Goal: Register for event/course

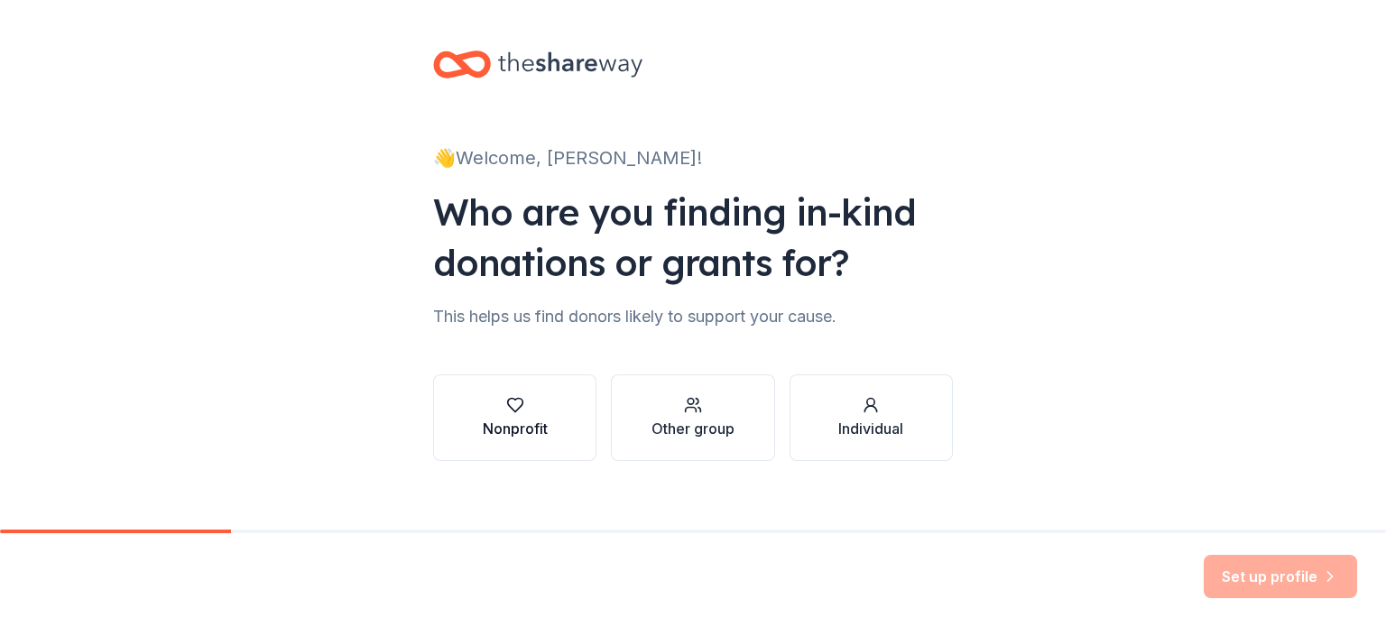
click at [520, 422] on div "Nonprofit" at bounding box center [515, 429] width 65 height 22
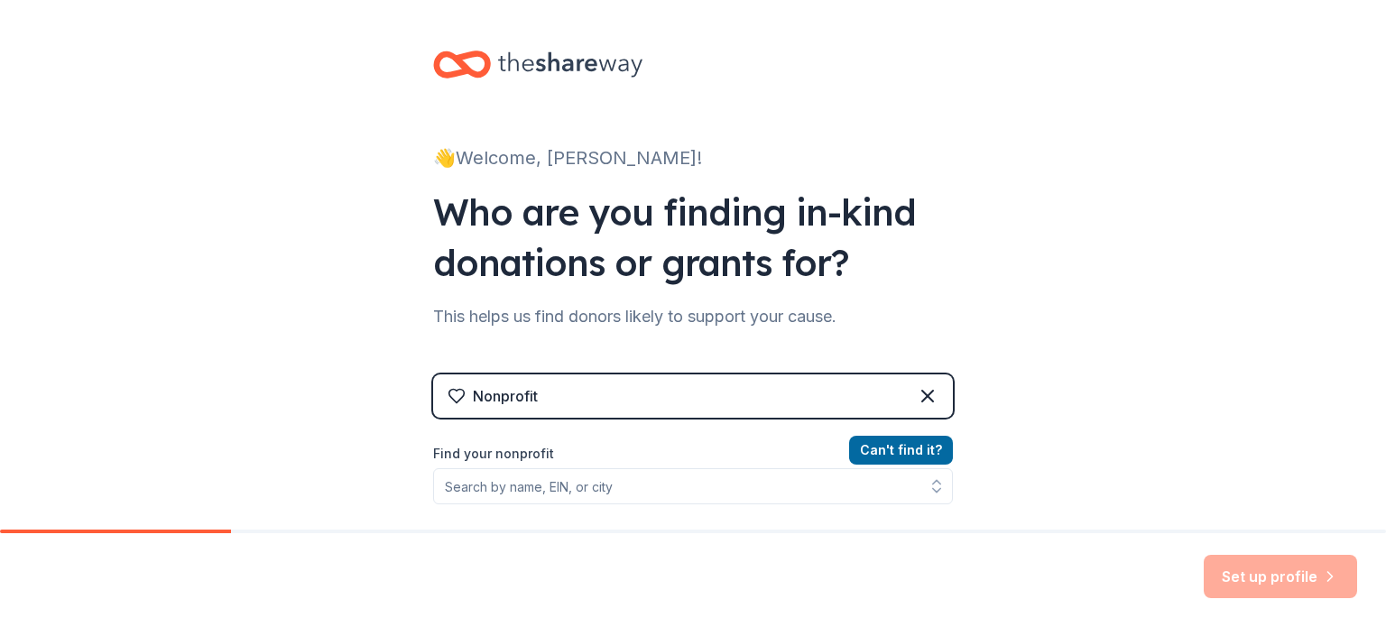
click at [711, 401] on div "Nonprofit" at bounding box center [693, 395] width 520 height 43
click at [917, 403] on icon at bounding box center [928, 396] width 22 height 22
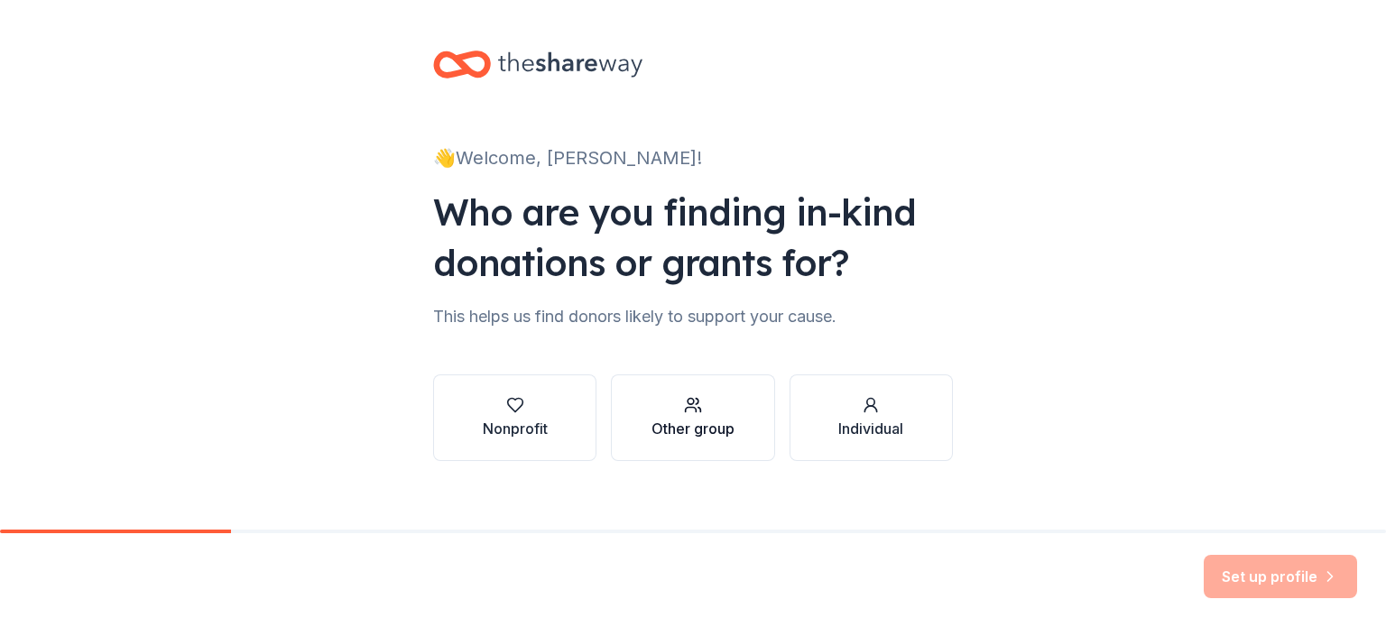
click at [706, 433] on div "Other group" at bounding box center [692, 429] width 83 height 22
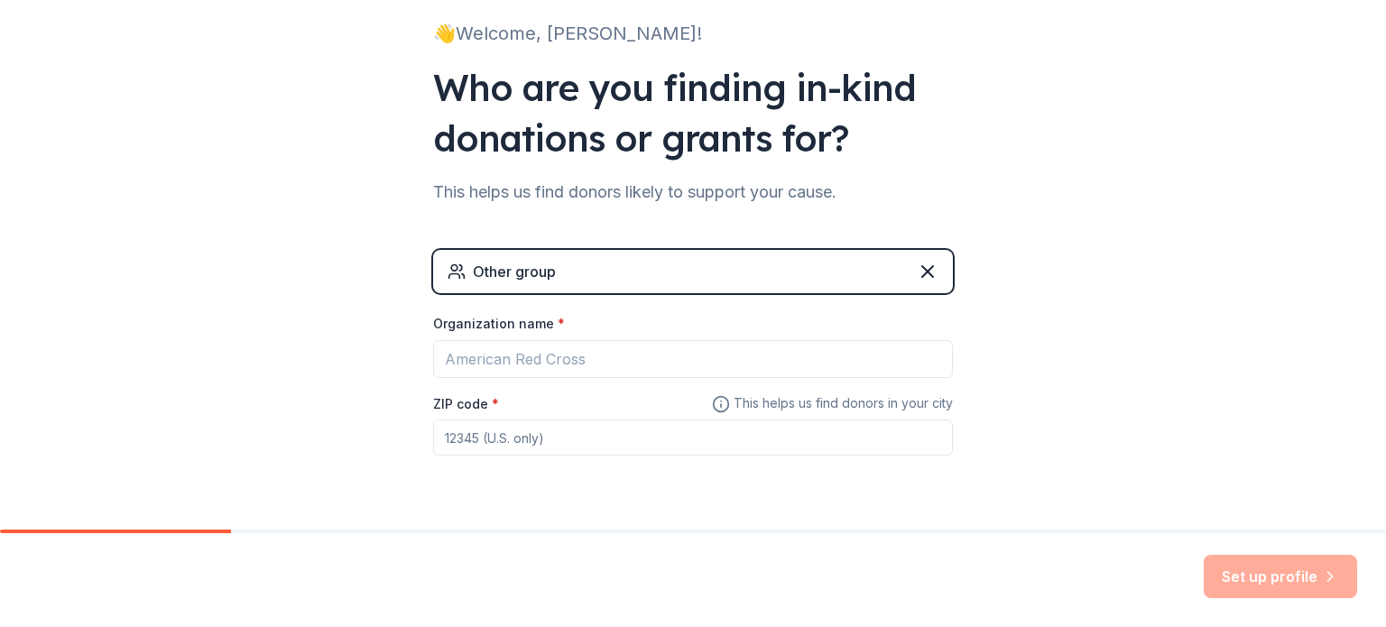
scroll to position [173, 0]
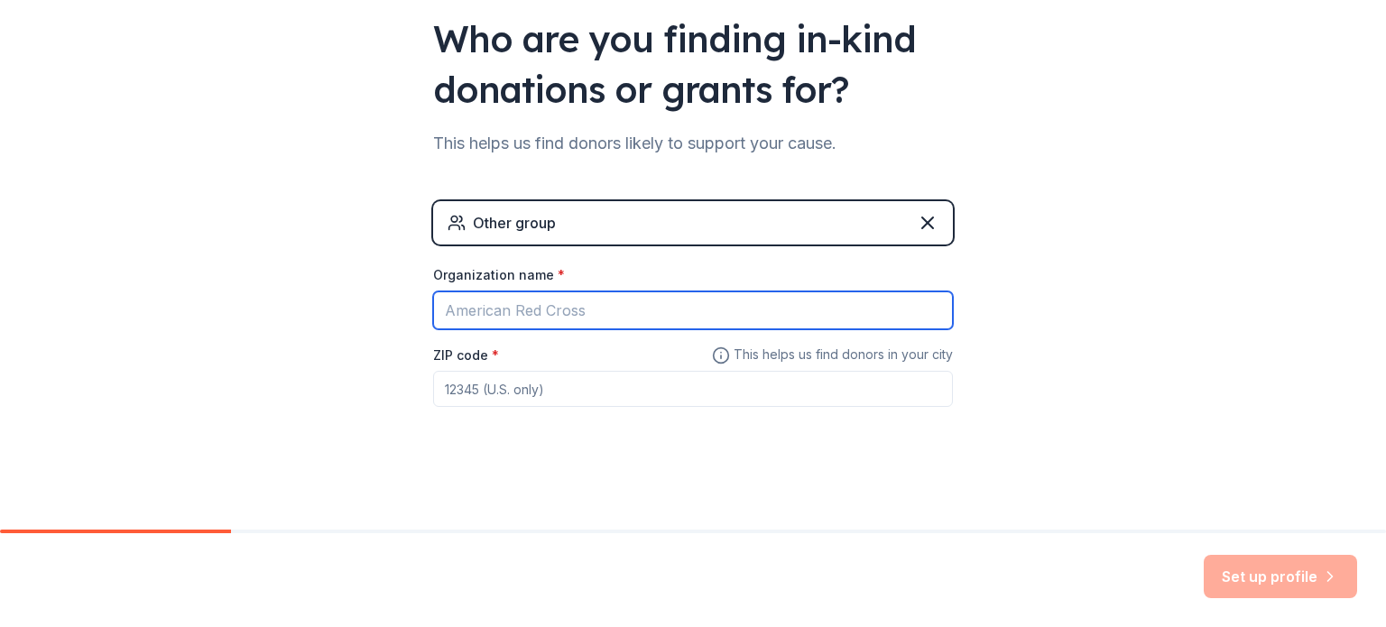
click at [509, 300] on input "Organization name *" at bounding box center [693, 310] width 520 height 38
type input "[PERSON_NAME][GEOGRAPHIC_DATA] Softball"
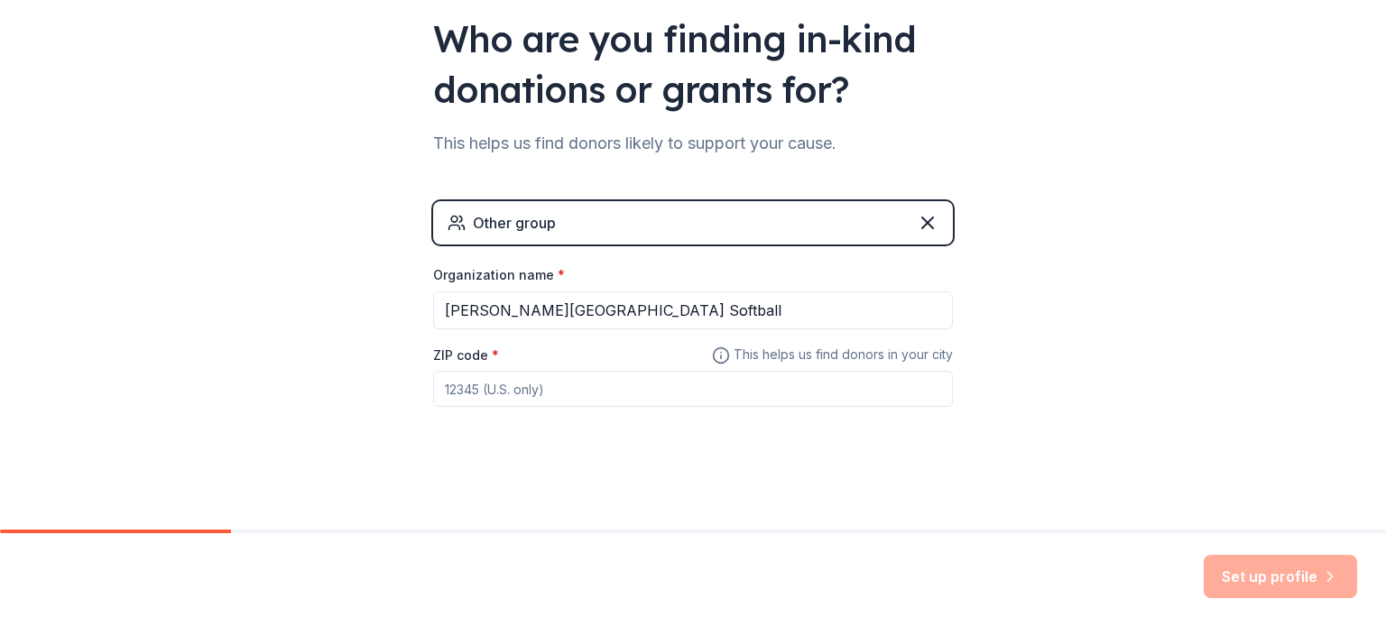
click at [534, 380] on input "ZIP code *" at bounding box center [693, 389] width 520 height 36
type input "07860"
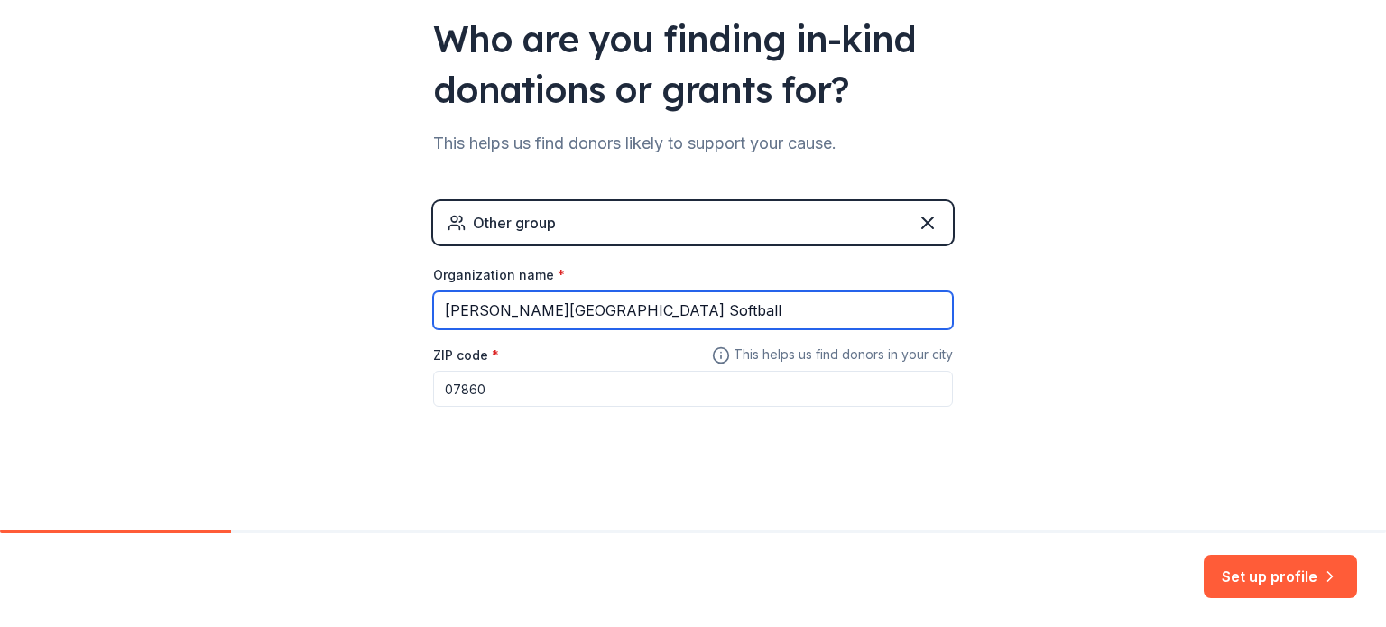
click at [512, 309] on input "[PERSON_NAME][GEOGRAPHIC_DATA] Softball" at bounding box center [693, 310] width 520 height 38
drag, startPoint x: 512, startPoint y: 309, endPoint x: 495, endPoint y: 312, distance: 16.5
click at [495, 312] on input "[PERSON_NAME][GEOGRAPHIC_DATA] Softball" at bounding box center [693, 310] width 520 height 38
click at [716, 300] on input "[PERSON_NAME] Braves High School Softball" at bounding box center [693, 310] width 520 height 38
type input "[PERSON_NAME] Braves High School Softball"
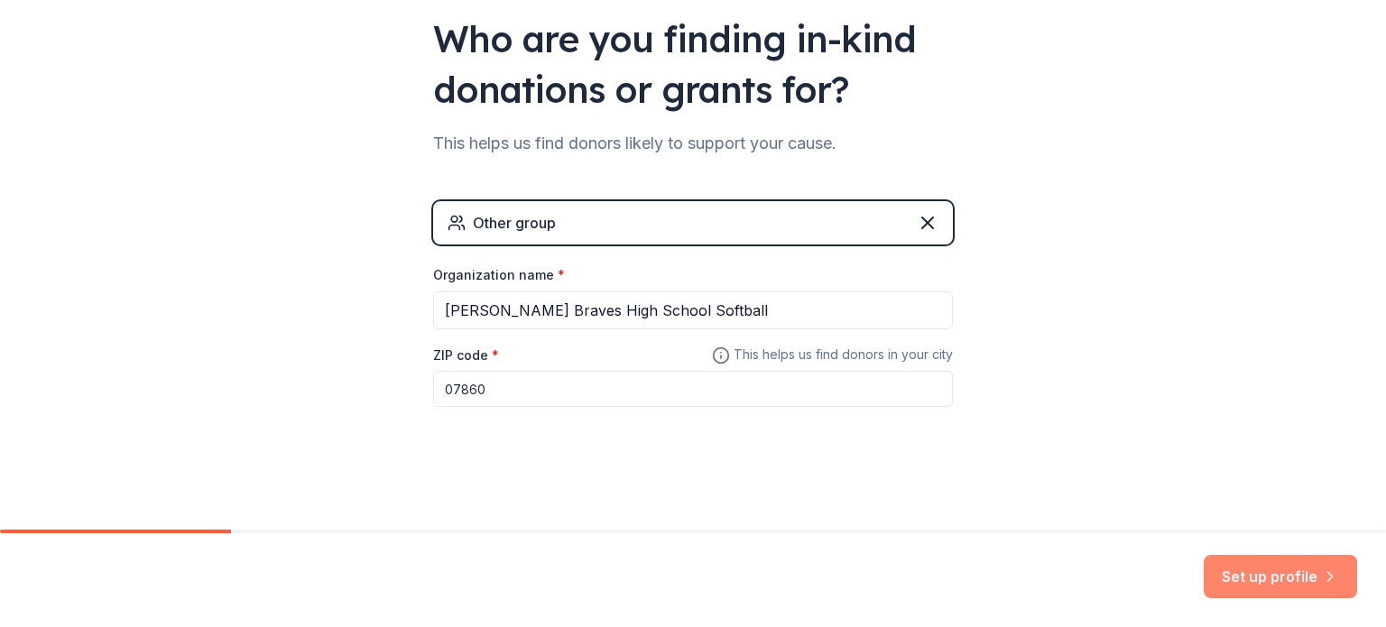
click at [1234, 569] on button "Set up profile" at bounding box center [1279, 576] width 153 height 43
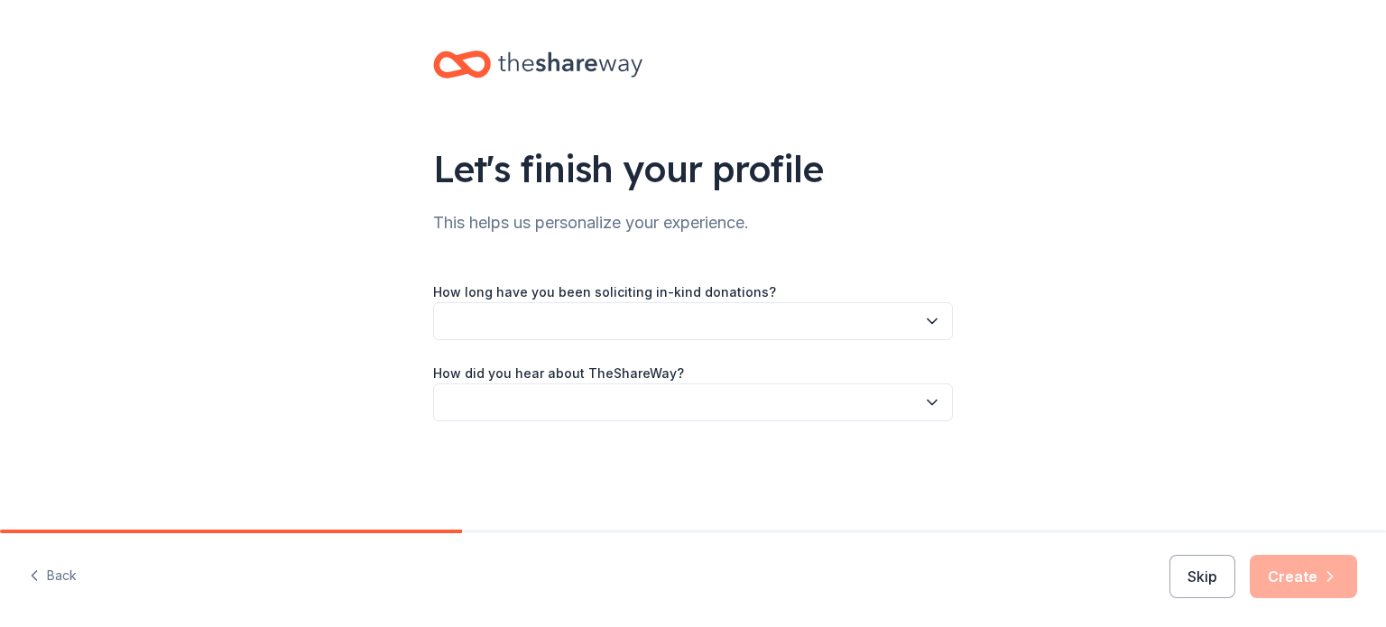
click at [542, 313] on button "button" at bounding box center [693, 321] width 520 height 38
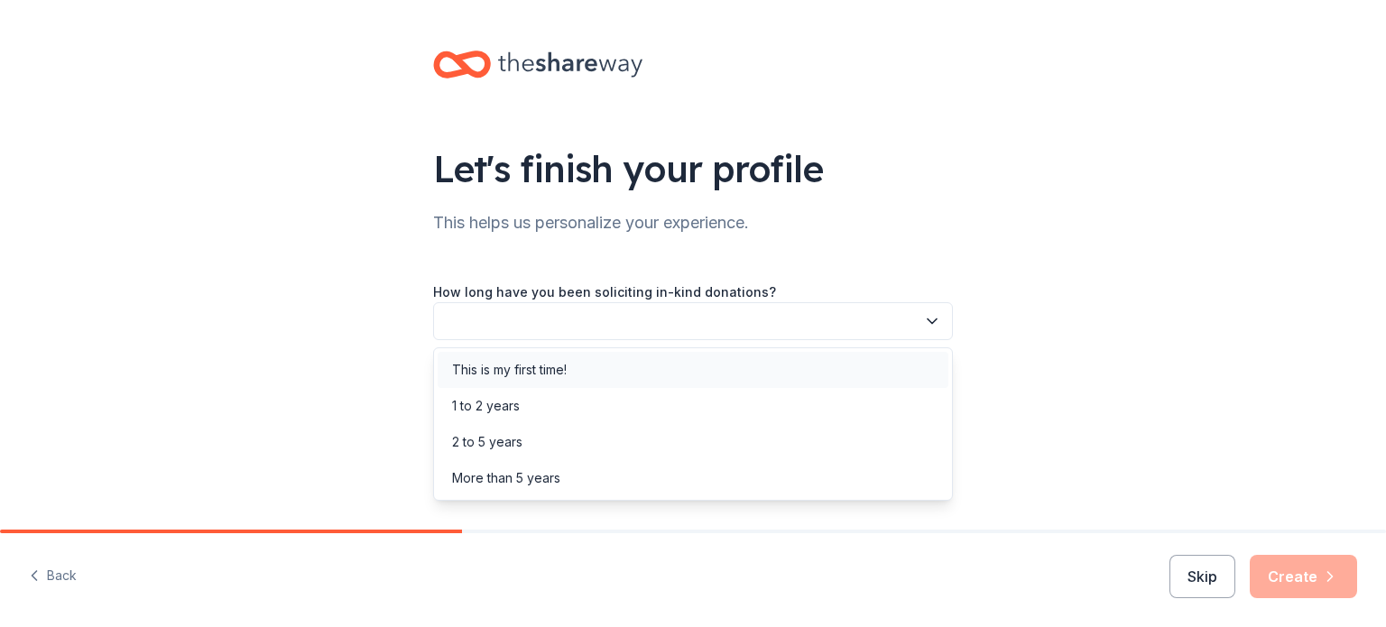
click at [545, 369] on div "This is my first time!" at bounding box center [509, 370] width 115 height 22
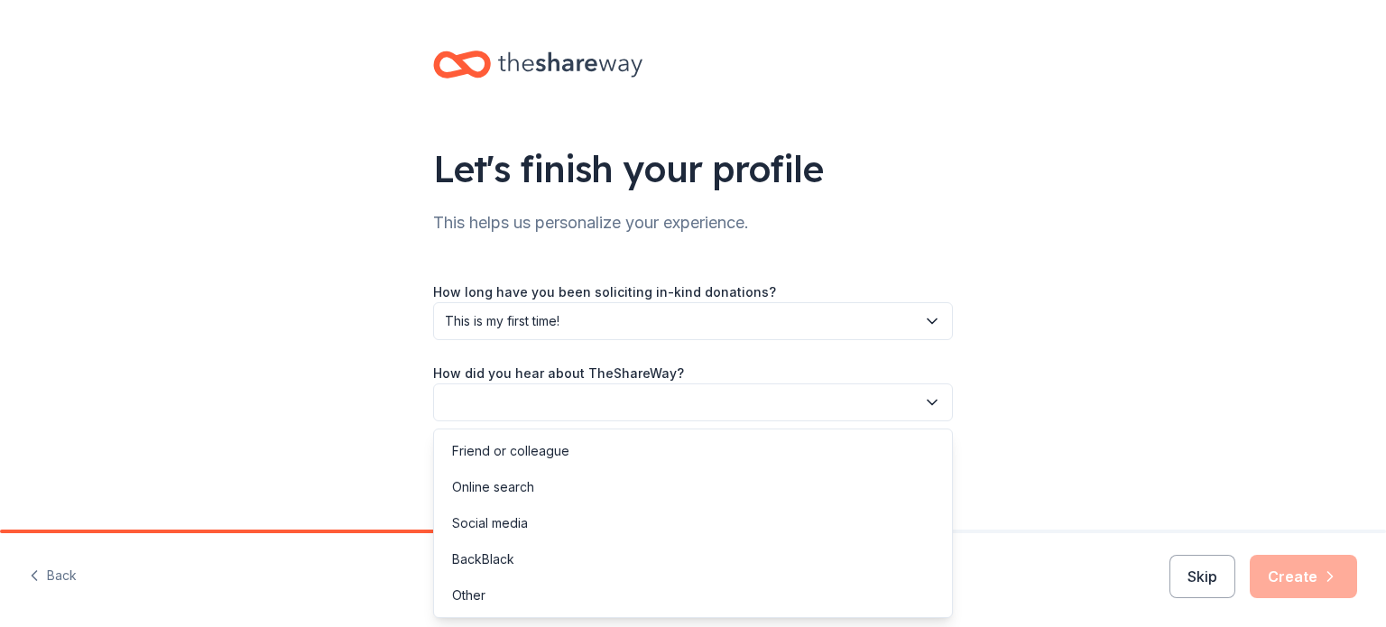
click at [559, 401] on button "button" at bounding box center [693, 402] width 520 height 38
click at [512, 487] on div "Online search" at bounding box center [493, 487] width 82 height 22
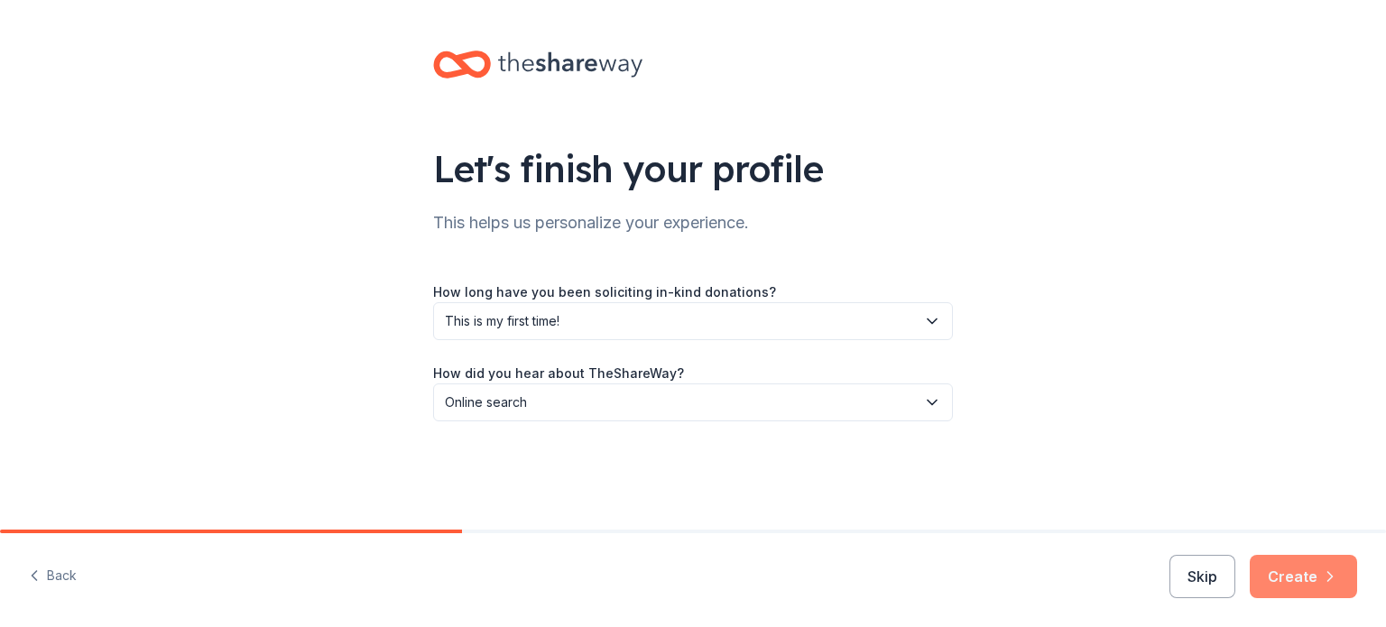
click at [1292, 576] on button "Create" at bounding box center [1302, 576] width 107 height 43
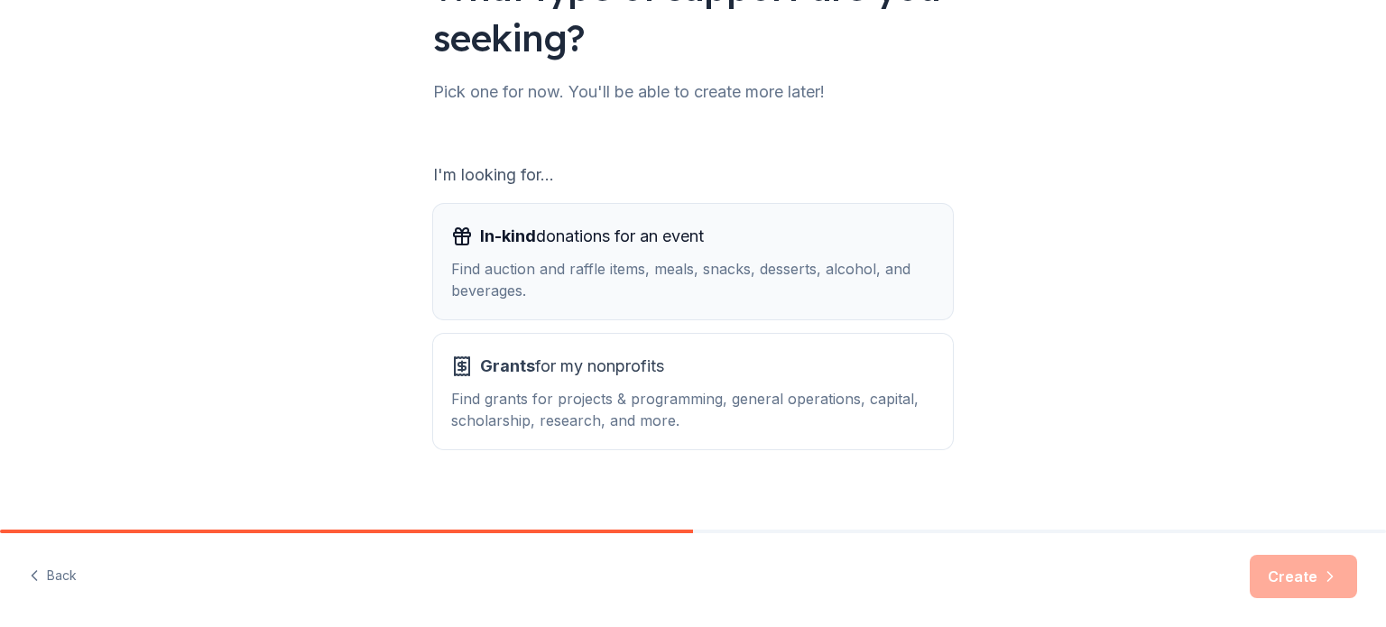
scroll to position [198, 0]
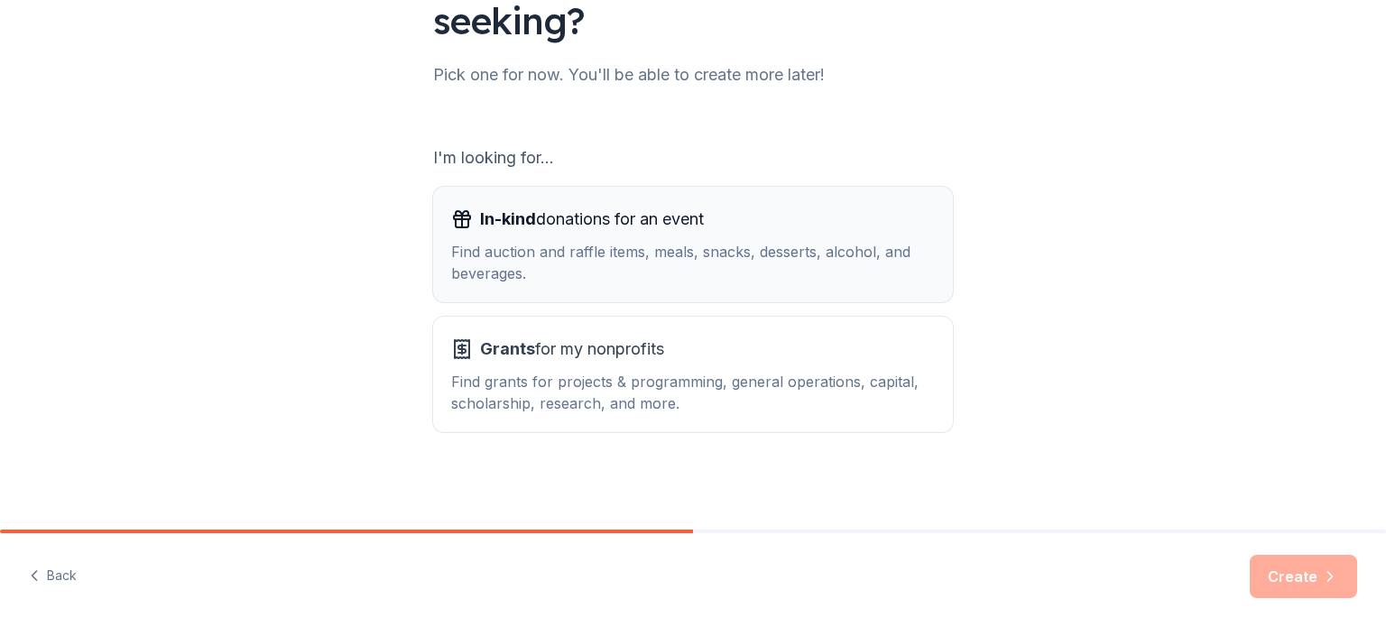
click at [587, 237] on div "In-kind donations for an event Find auction and raffle items, meals, snacks, de…" at bounding box center [693, 244] width 484 height 79
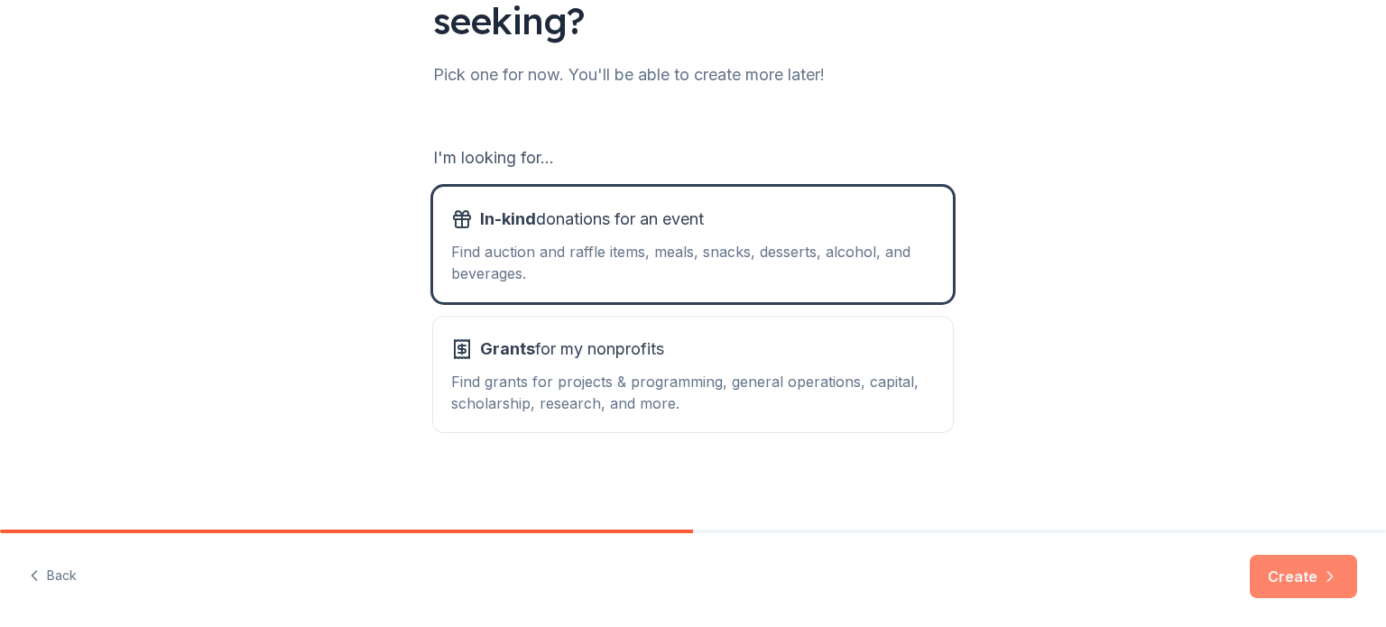
click at [1322, 572] on icon "button" at bounding box center [1330, 576] width 18 height 18
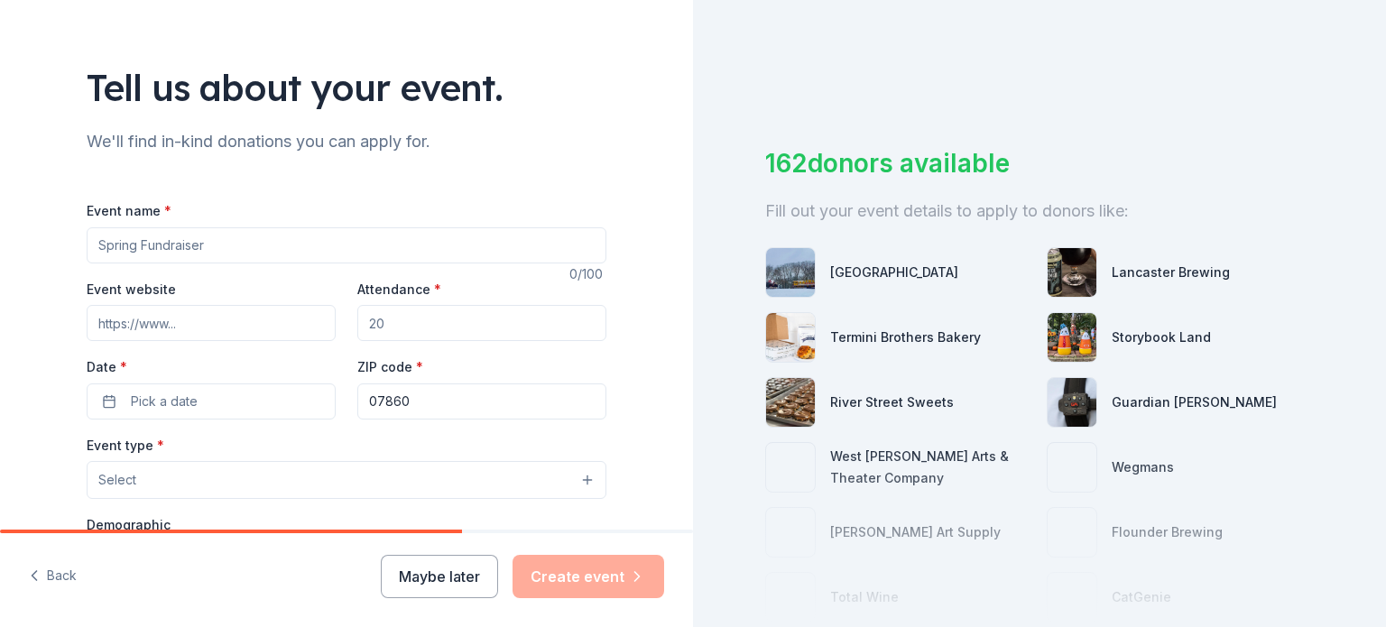
scroll to position [90, 0]
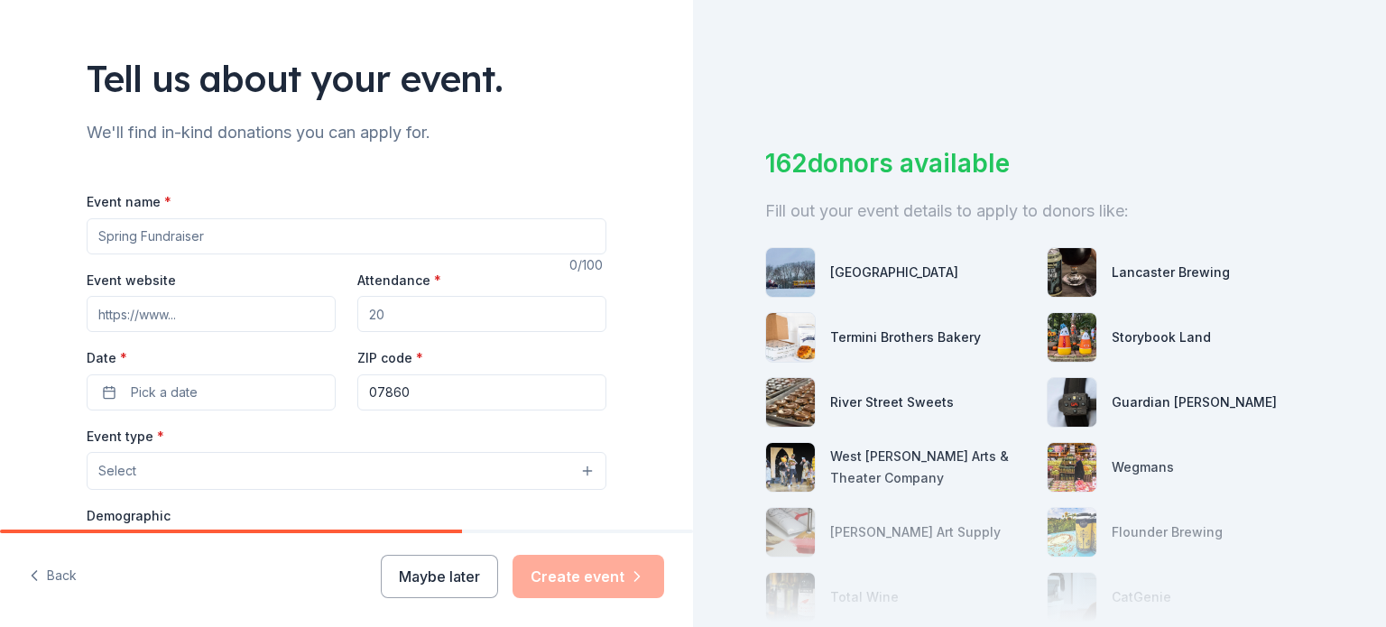
click at [161, 237] on input "Event name *" at bounding box center [347, 236] width 520 height 36
type input "Spring Training Fundraiser"
click at [373, 317] on input "Attendance *" at bounding box center [481, 314] width 249 height 36
type input "100"
click at [161, 313] on input "Event website" at bounding box center [211, 314] width 249 height 36
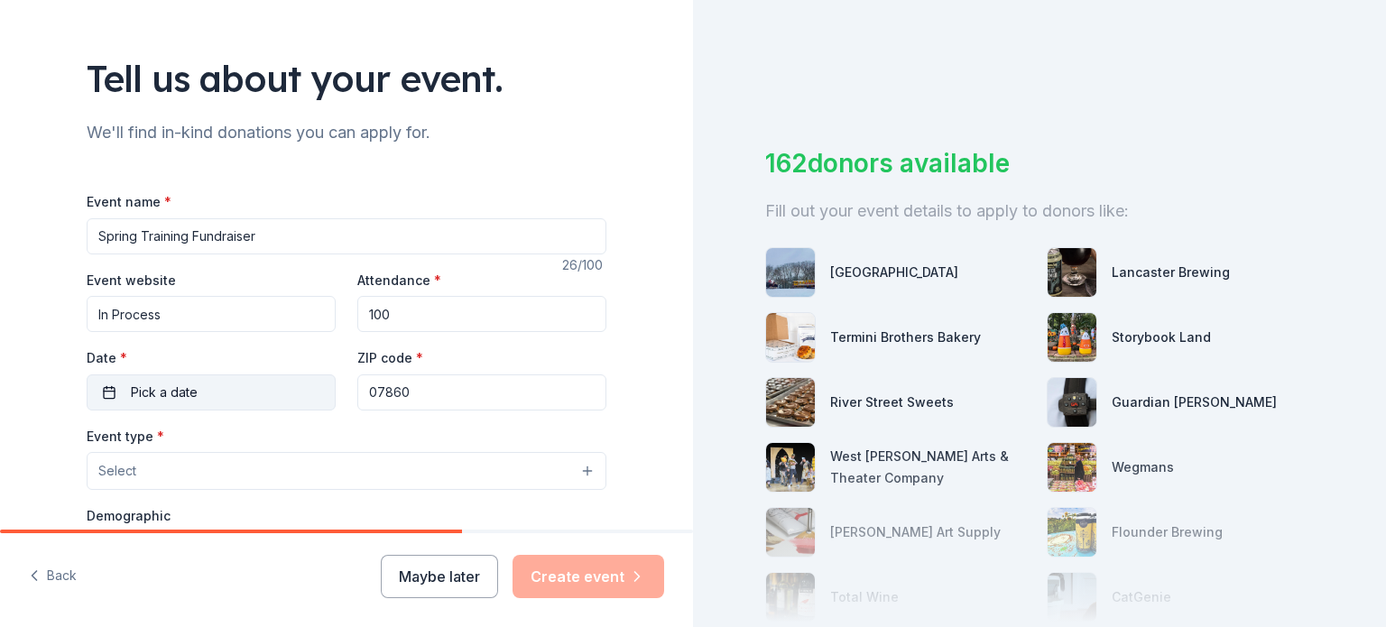
click at [161, 392] on div "Date * Pick a date" at bounding box center [211, 378] width 249 height 64
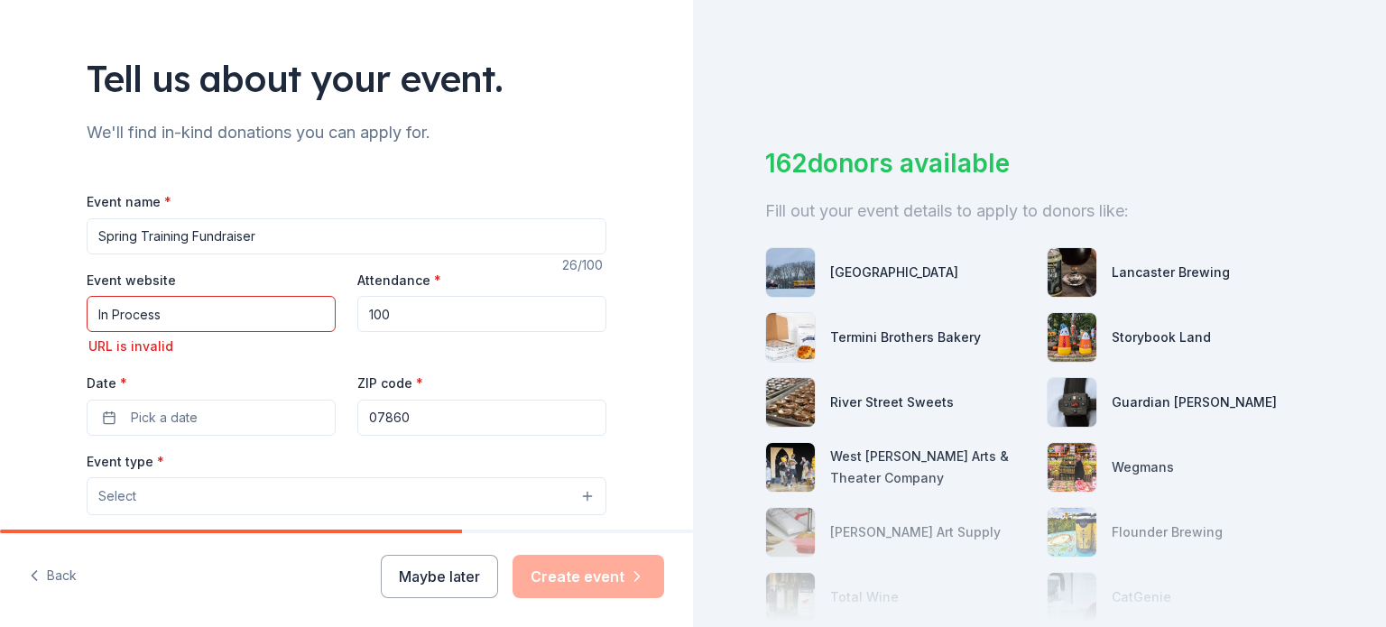
click at [181, 309] on input "In Process" at bounding box center [211, 314] width 249 height 36
type input "I"
click at [167, 413] on div "Event name * Spring Training Fundraiser 26 /100 Event website URL is invalid At…" at bounding box center [347, 619] width 520 height 859
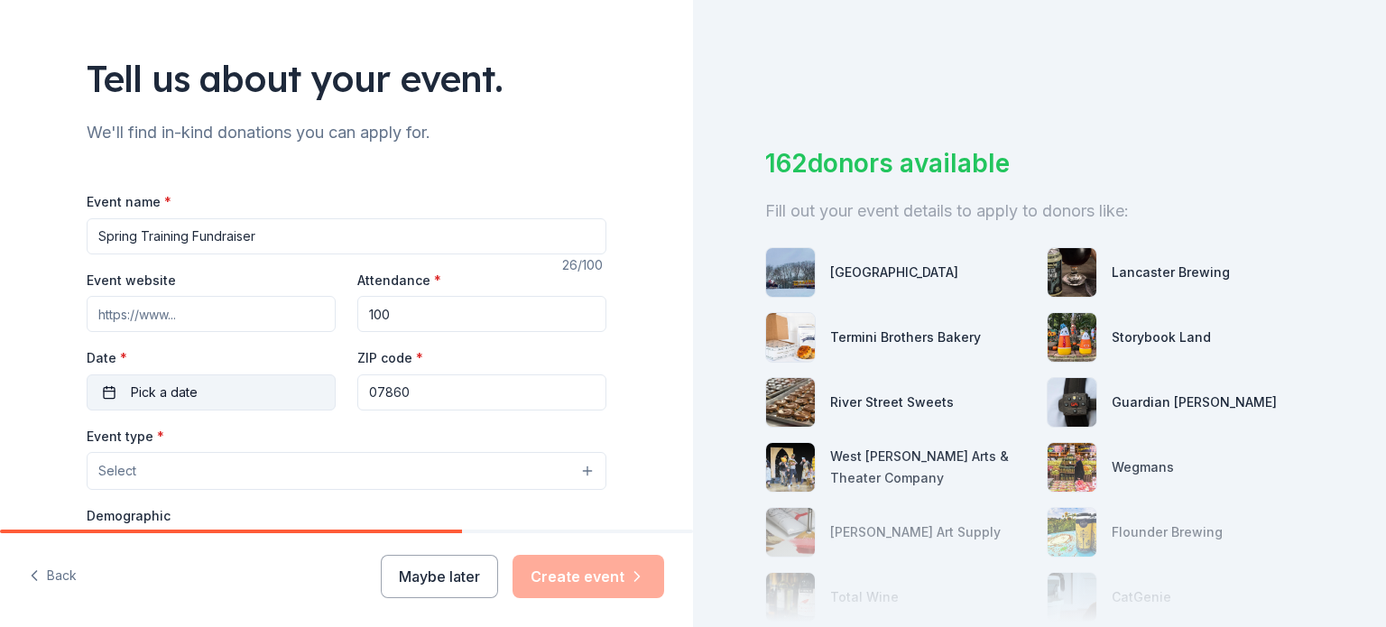
click at [168, 387] on span "Pick a date" at bounding box center [164, 393] width 67 height 22
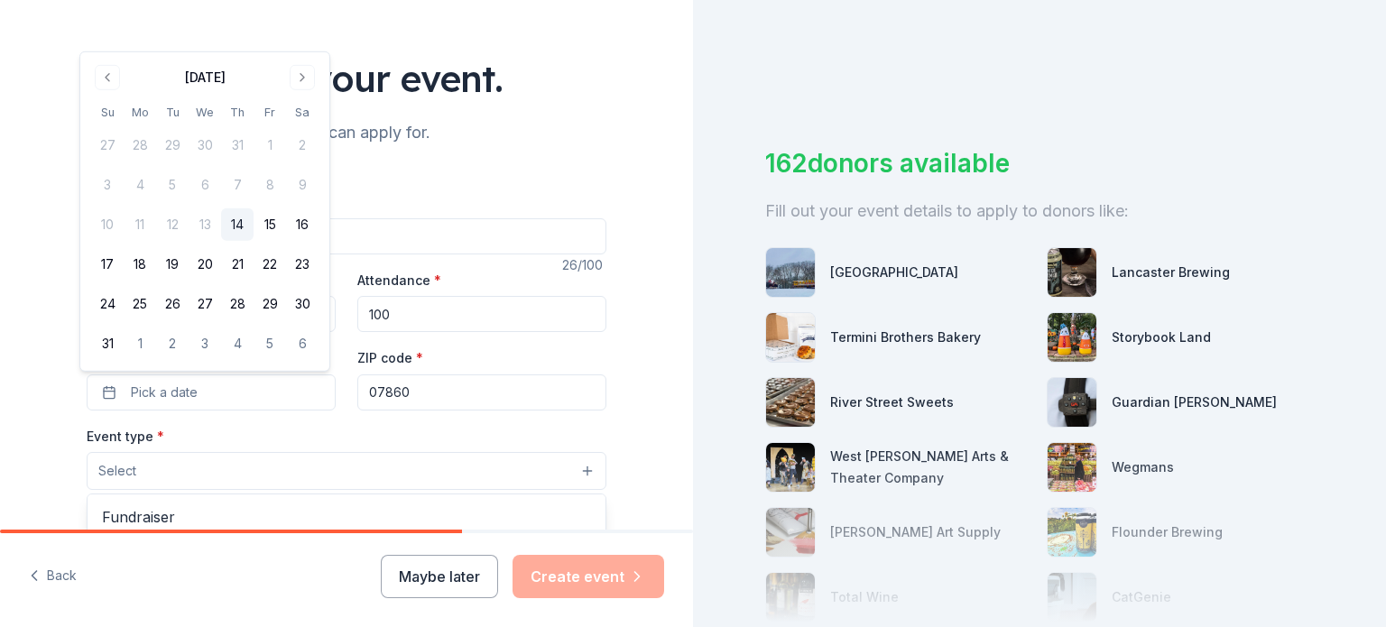
click at [191, 471] on button "Select" at bounding box center [347, 471] width 520 height 38
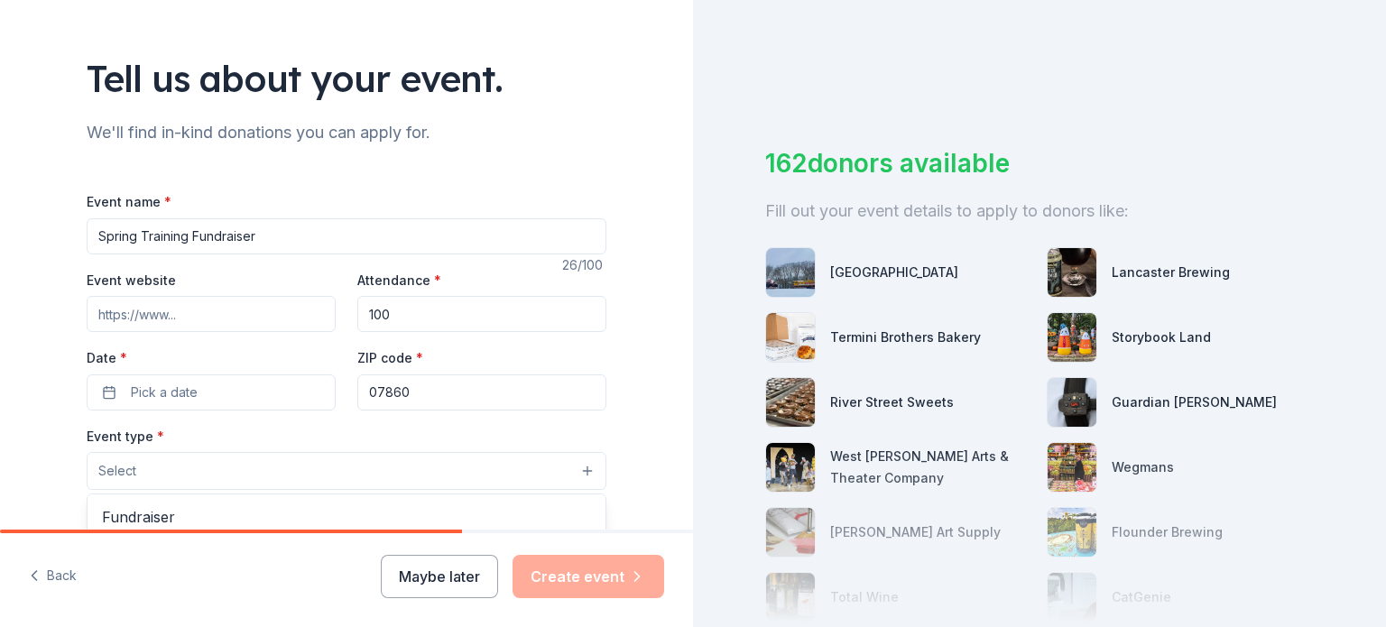
click at [191, 471] on button "Select" at bounding box center [347, 471] width 520 height 38
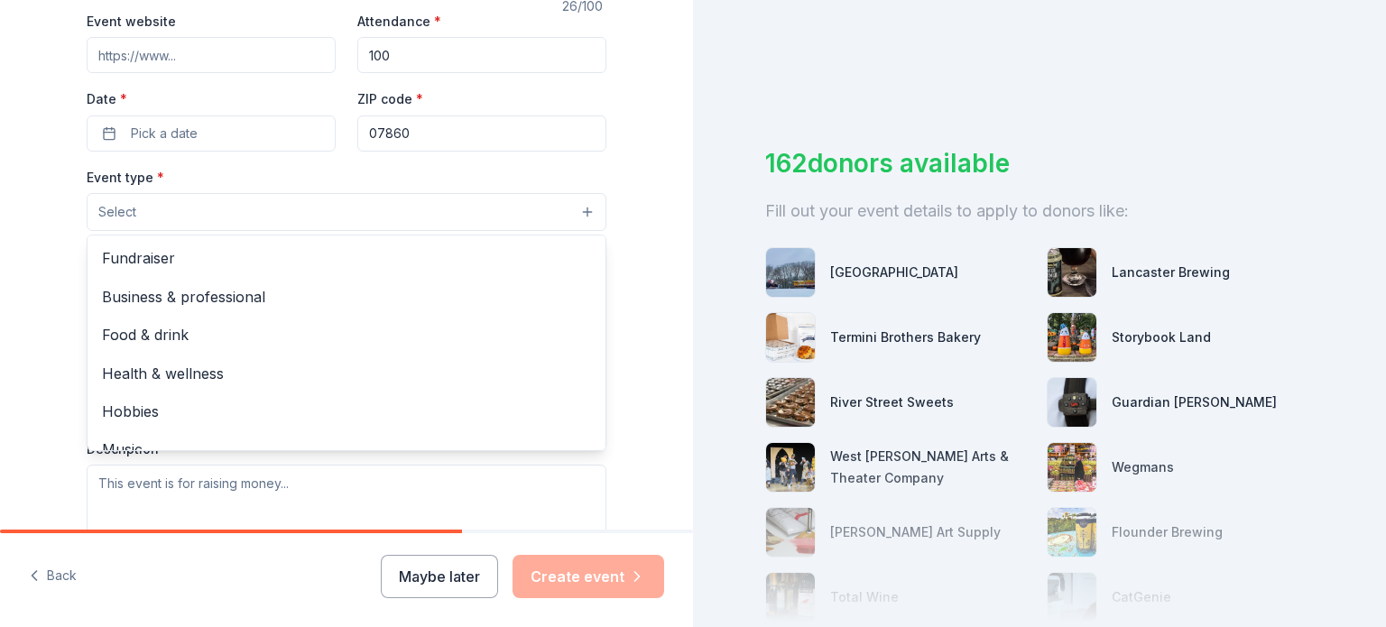
scroll to position [361, 0]
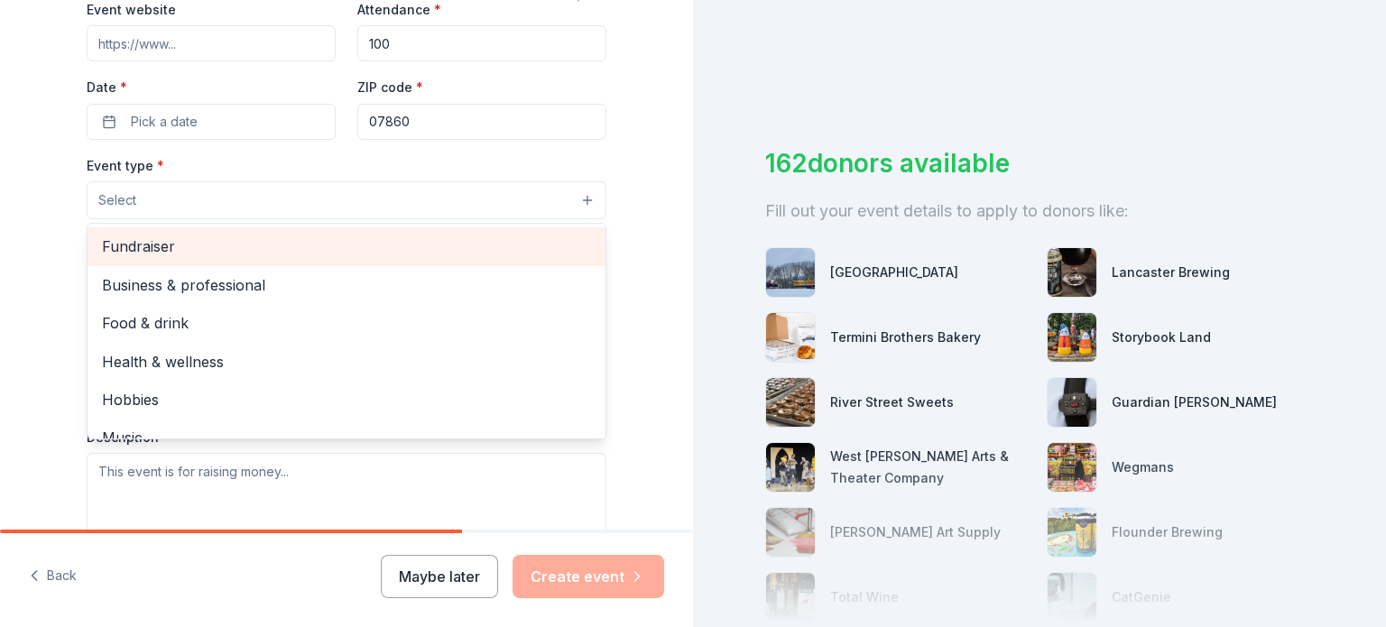
click at [142, 244] on span "Fundraiser" at bounding box center [346, 246] width 489 height 23
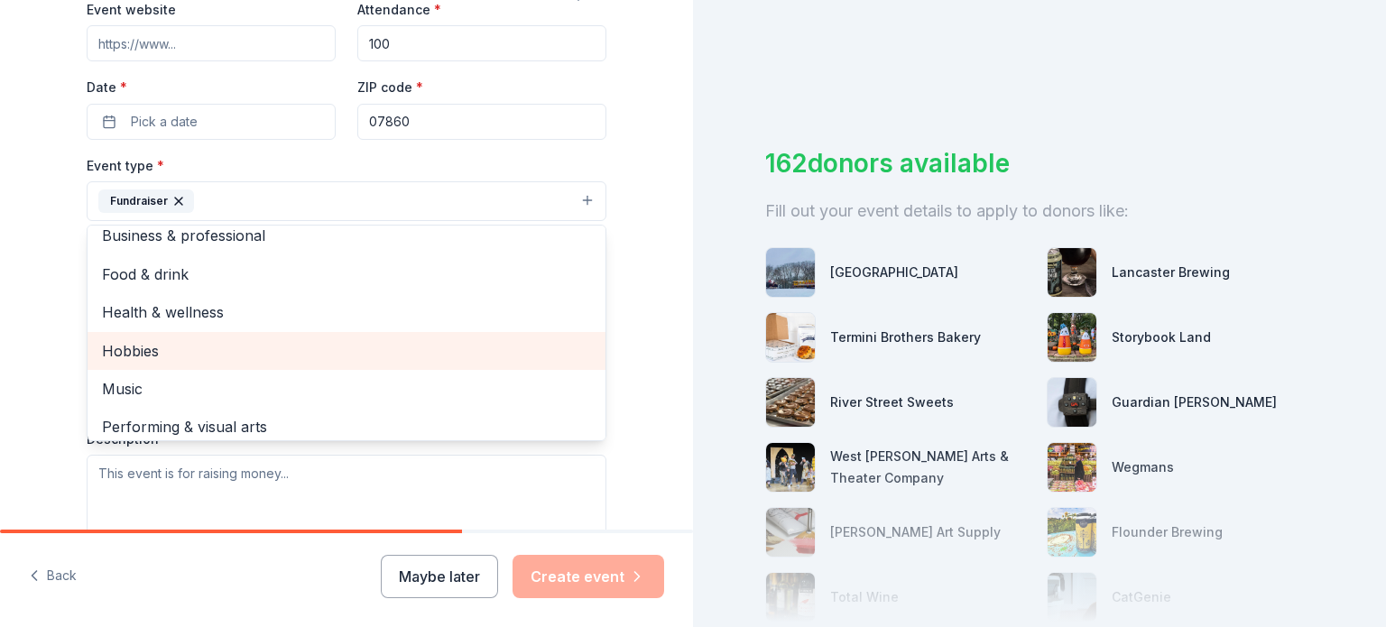
scroll to position [22, 0]
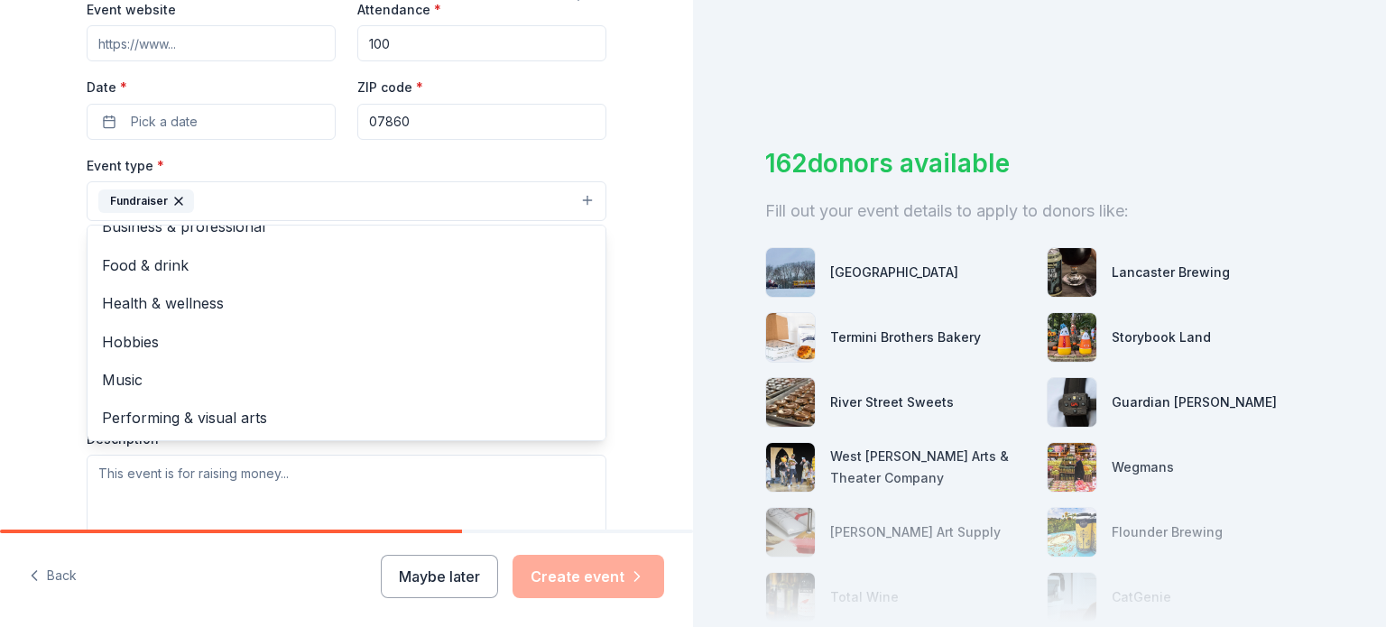
click at [59, 264] on div "Tell us about your event. We'll find in-kind donations you can apply for. Event…" at bounding box center [346, 240] width 577 height 1203
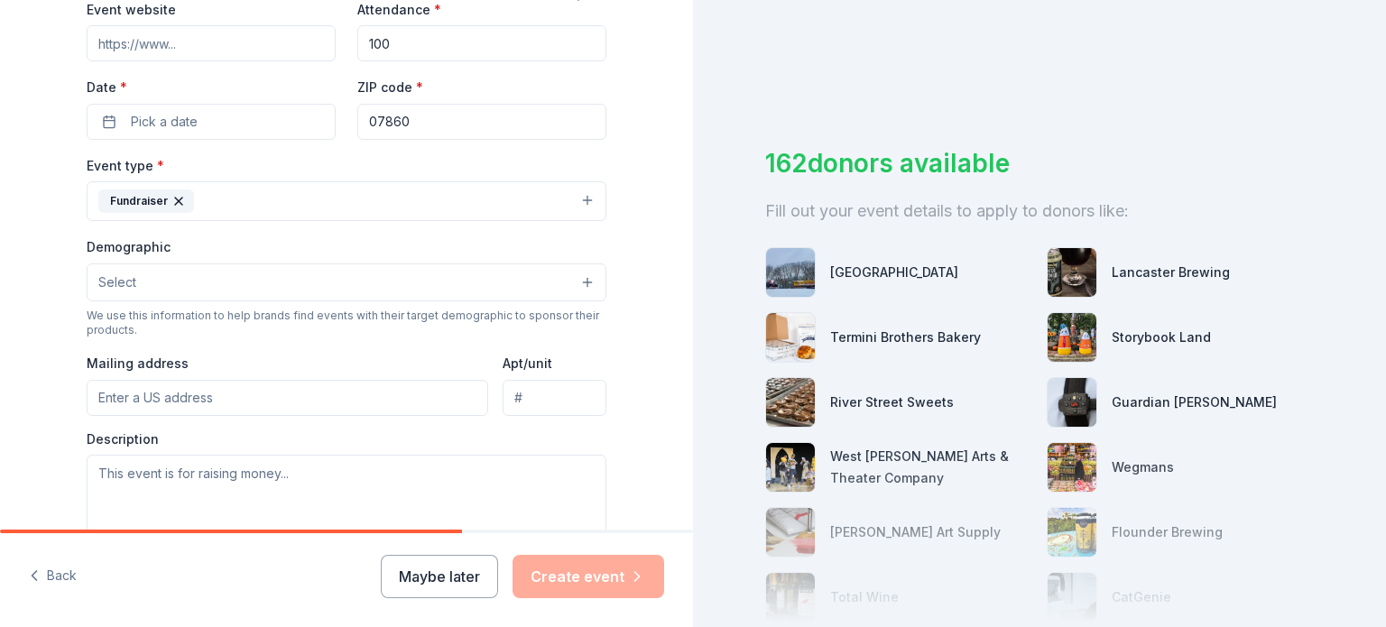
click at [162, 285] on button "Select" at bounding box center [347, 282] width 520 height 38
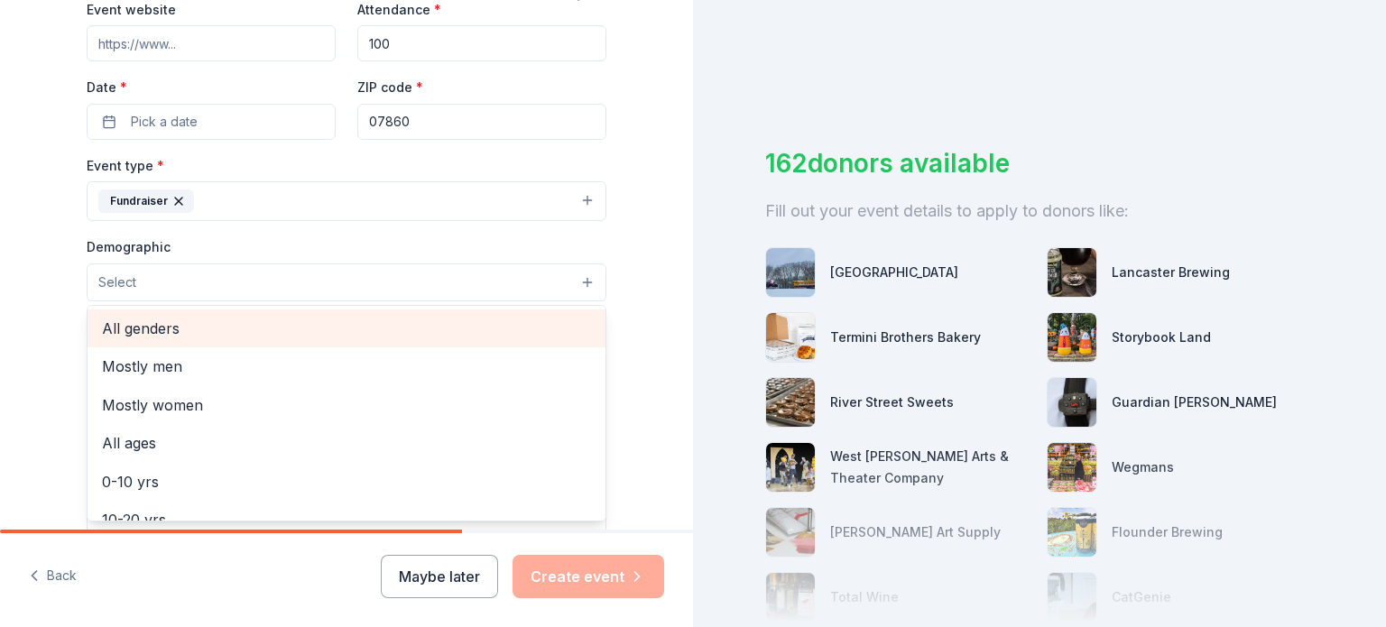
click at [152, 327] on span "All genders" at bounding box center [346, 328] width 489 height 23
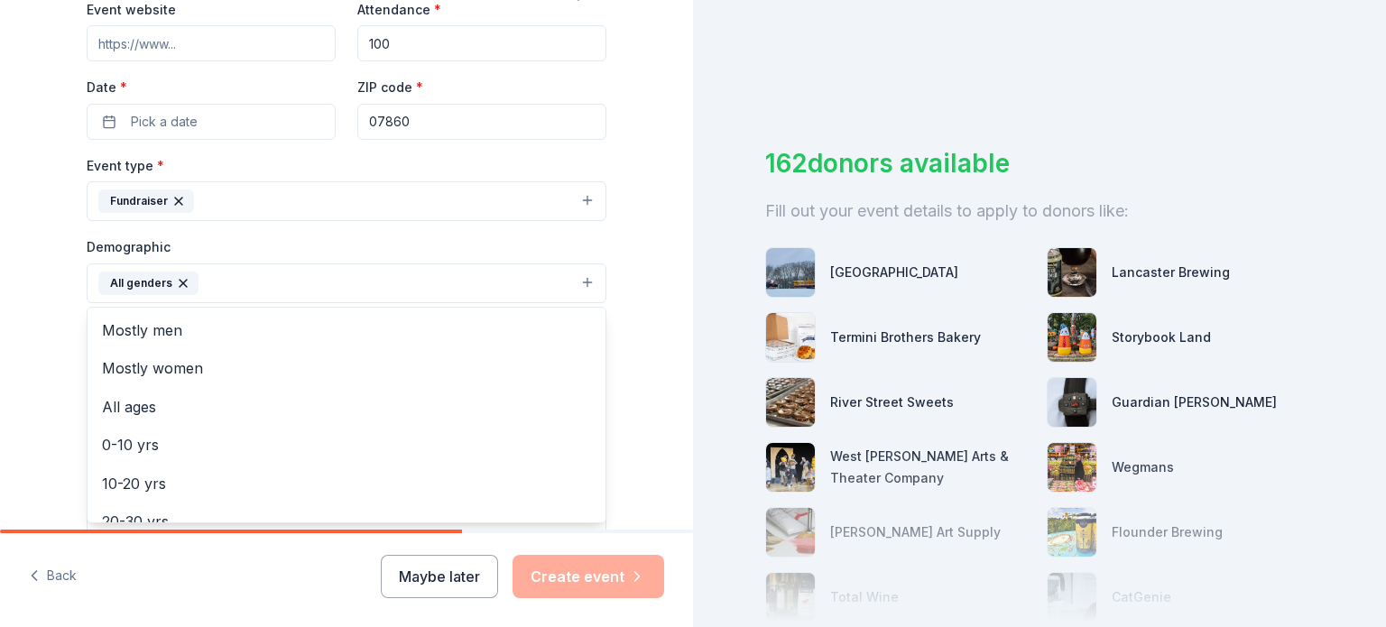
click at [650, 390] on div "Tell us about your event. We'll find in-kind donations you can apply for. Event…" at bounding box center [346, 241] width 693 height 1204
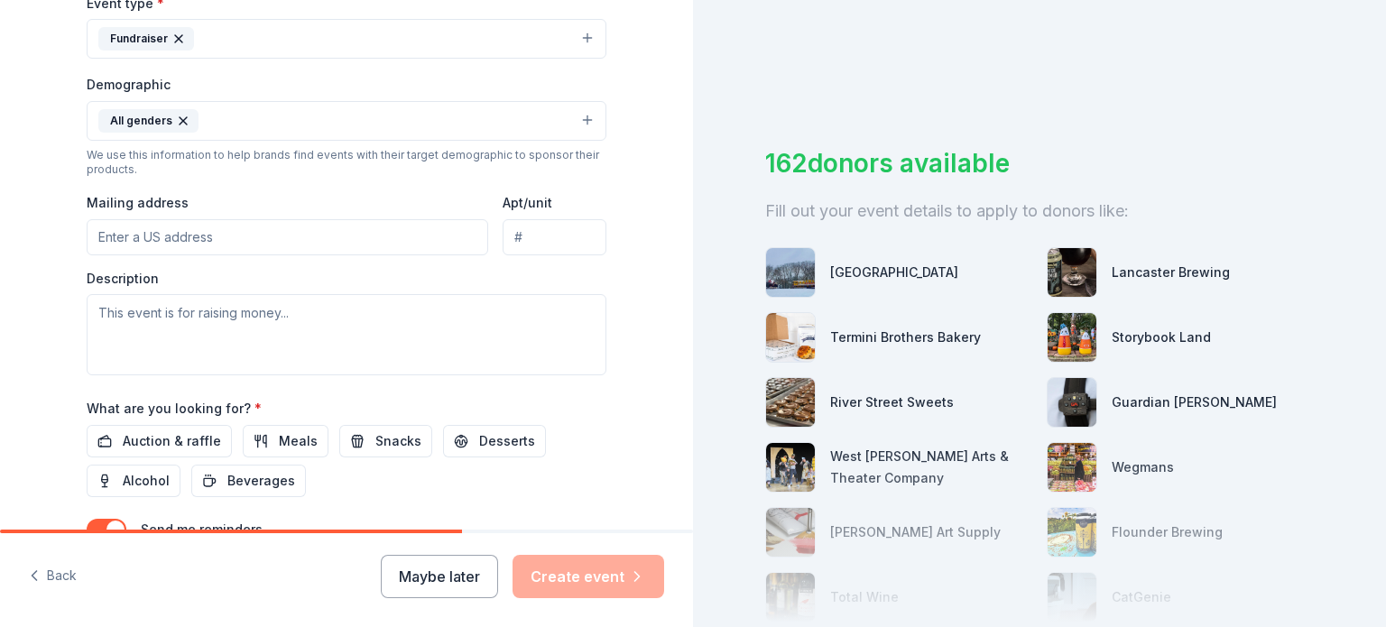
scroll to position [541, 0]
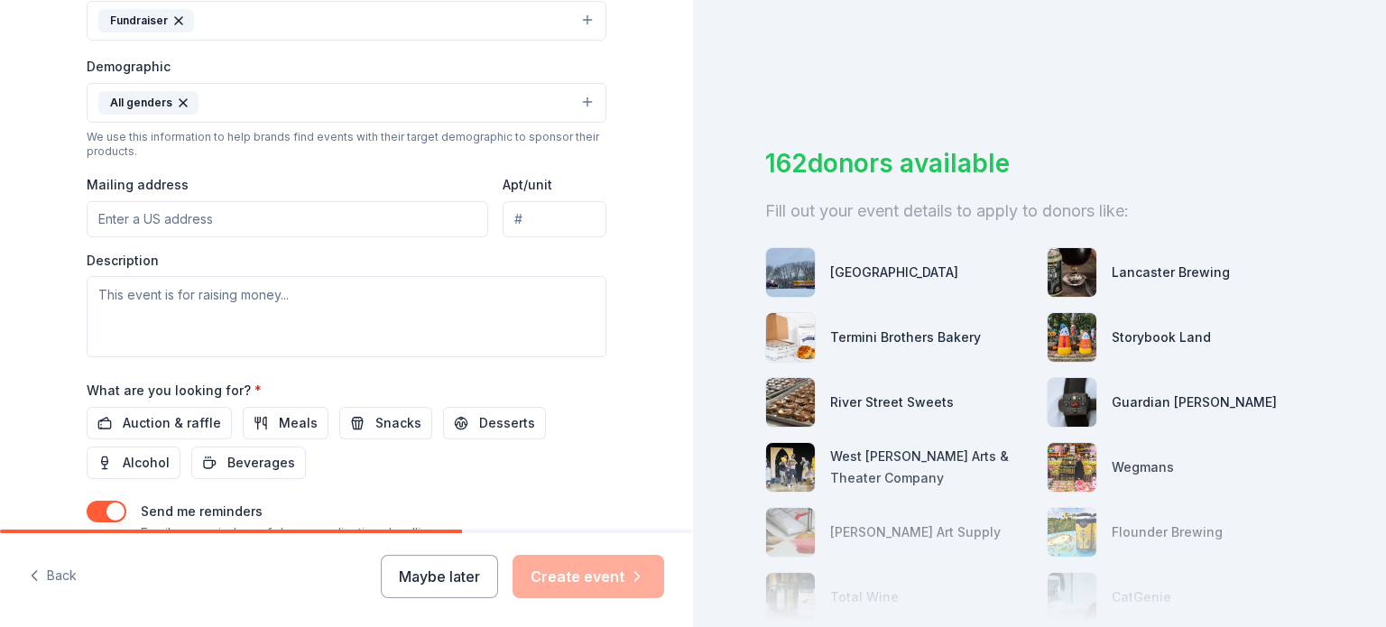
click at [130, 222] on input "Mailing address" at bounding box center [287, 219] width 401 height 36
click at [653, 291] on div "Tell us about your event. We'll find in-kind donations you can apply for. Event…" at bounding box center [346, 61] width 693 height 1204
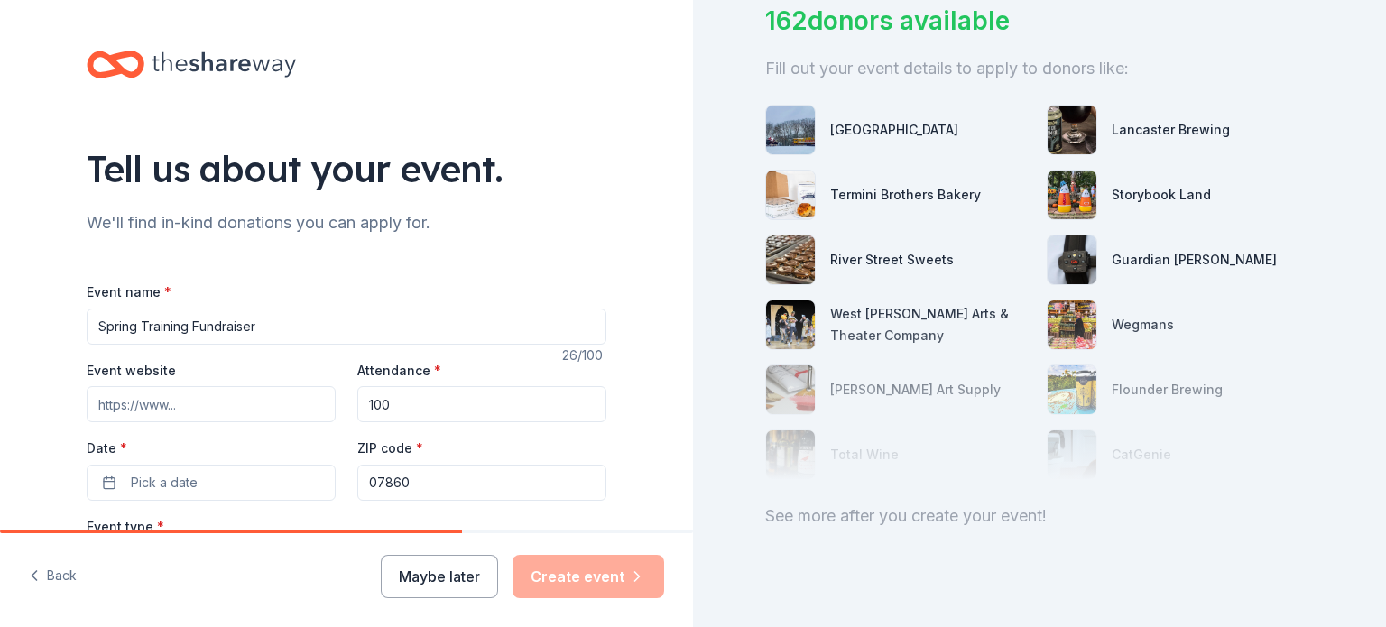
scroll to position [175, 0]
